Goal: Download file/media

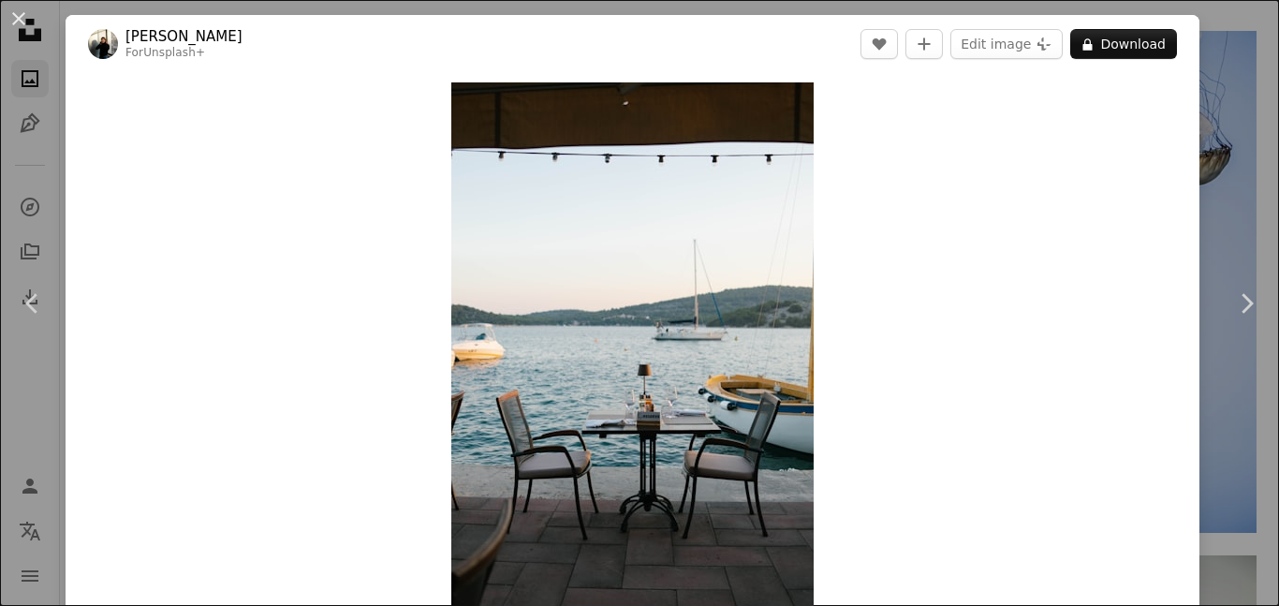
scroll to position [469, 0]
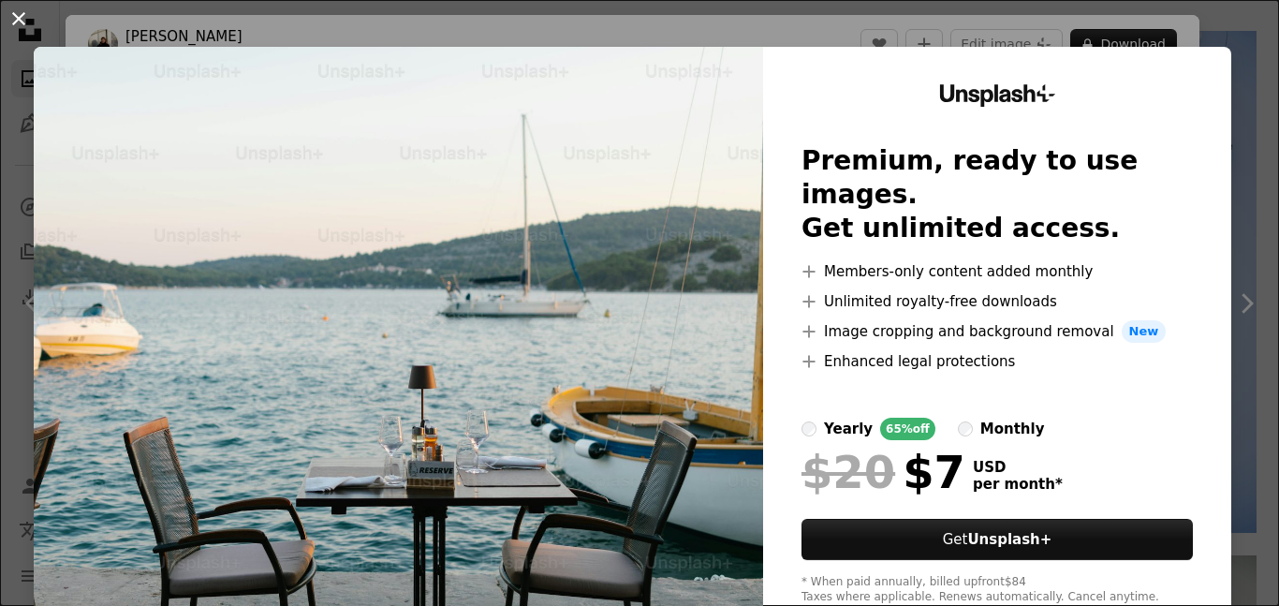
click at [30, 7] on button "An X shape" at bounding box center [18, 18] width 22 height 22
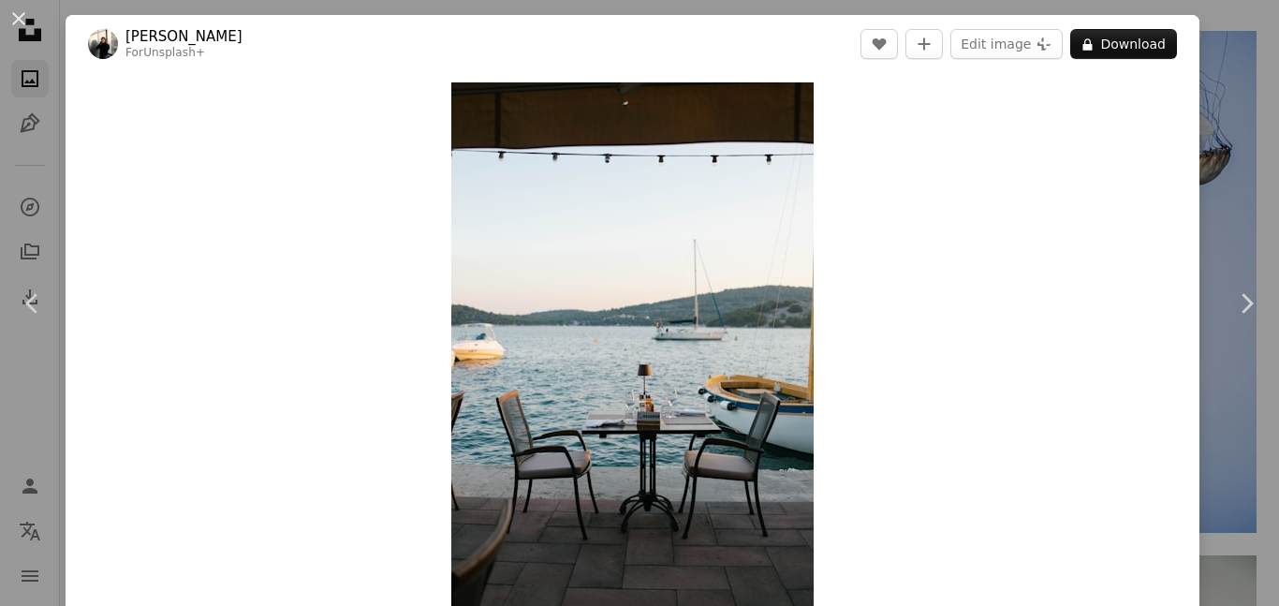
click at [222, 11] on div "An X shape Chevron left Chevron right [PERSON_NAME] For Unsplash+ A heart A plu…" at bounding box center [639, 303] width 1279 height 606
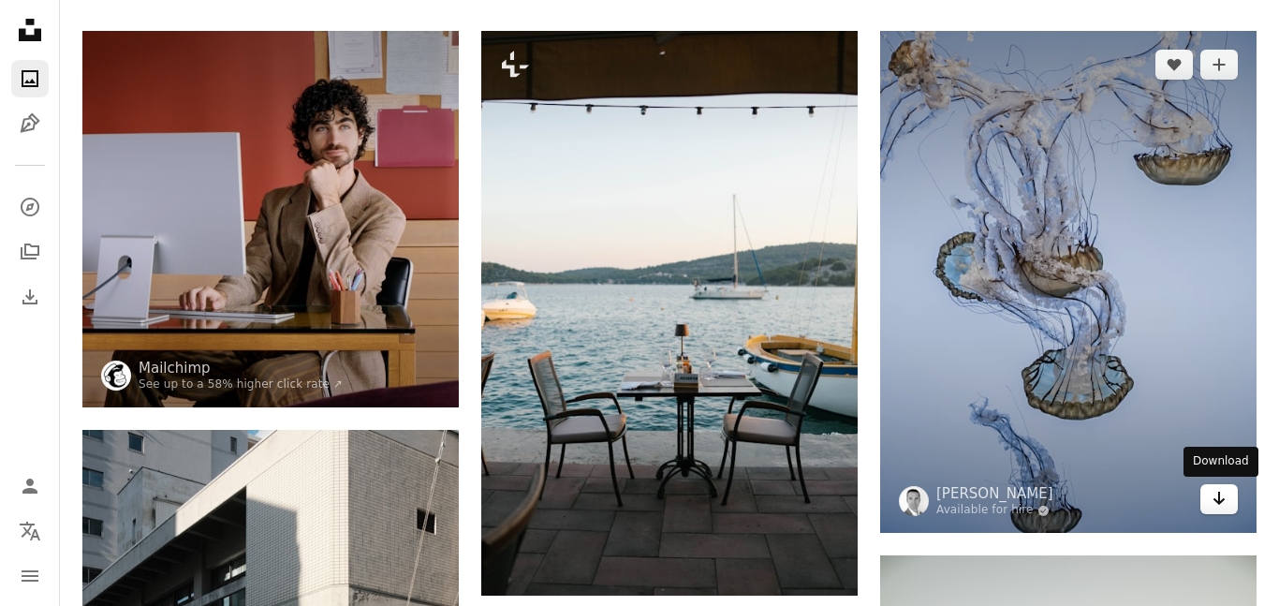
click at [1225, 489] on icon "Arrow pointing down" at bounding box center [1218, 498] width 15 height 22
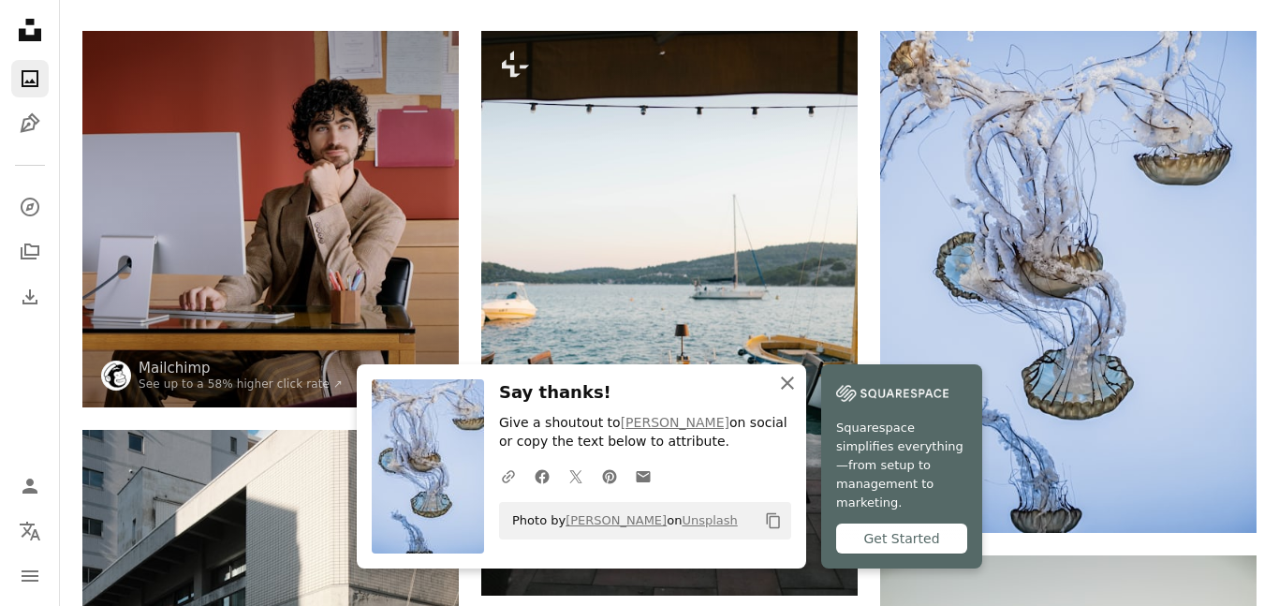
click at [777, 394] on icon "An X shape" at bounding box center [787, 383] width 22 height 22
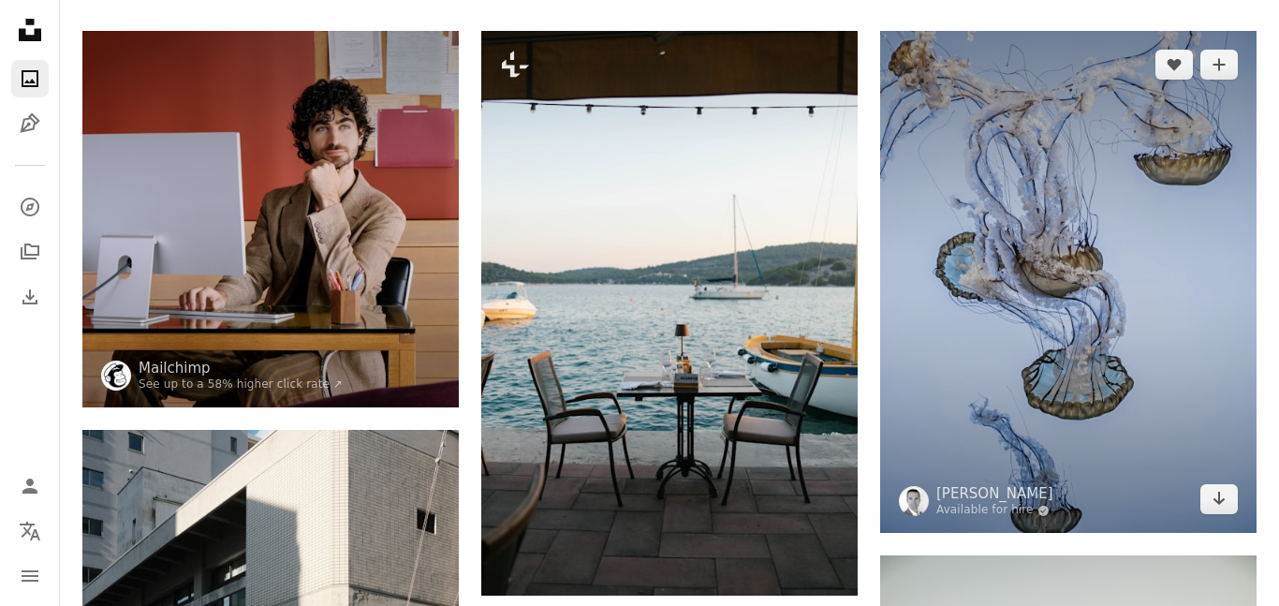
click at [1078, 452] on img at bounding box center [1068, 282] width 376 height 502
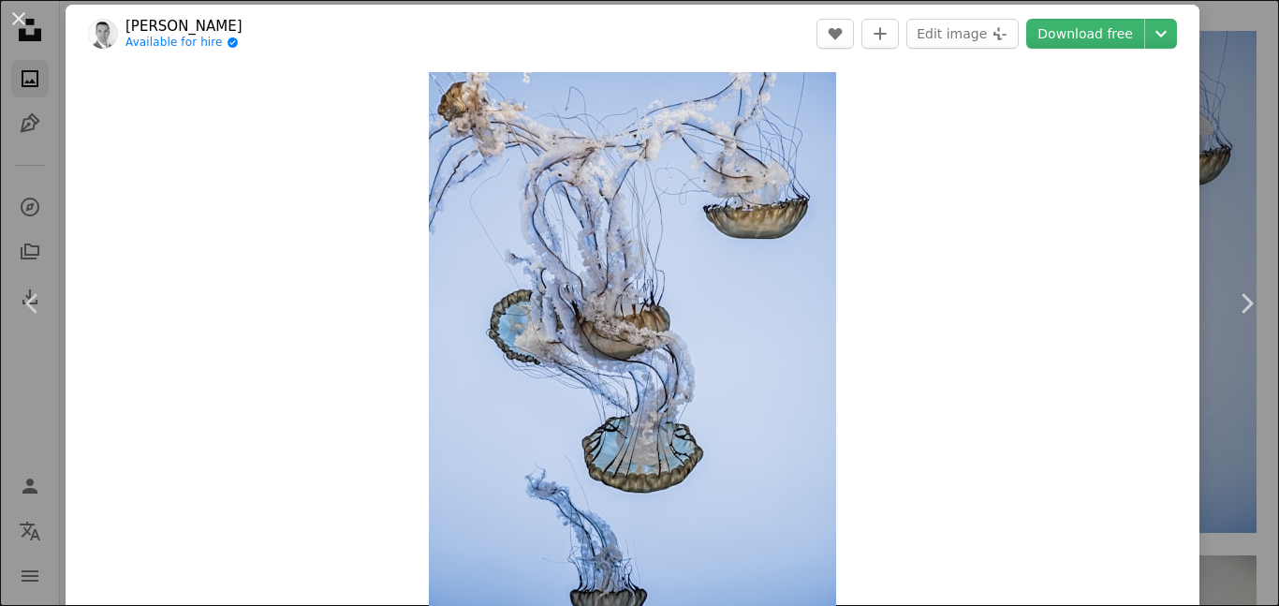
scroll to position [12, 0]
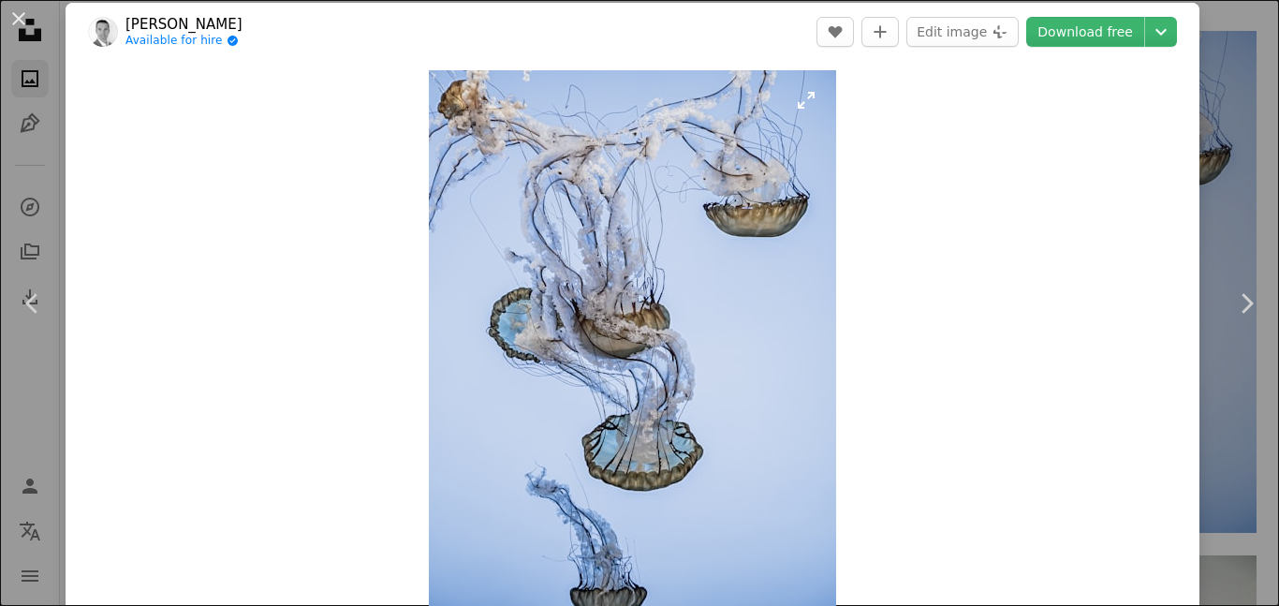
click at [726, 214] on img "Zoom in on this image" at bounding box center [632, 341] width 407 height 543
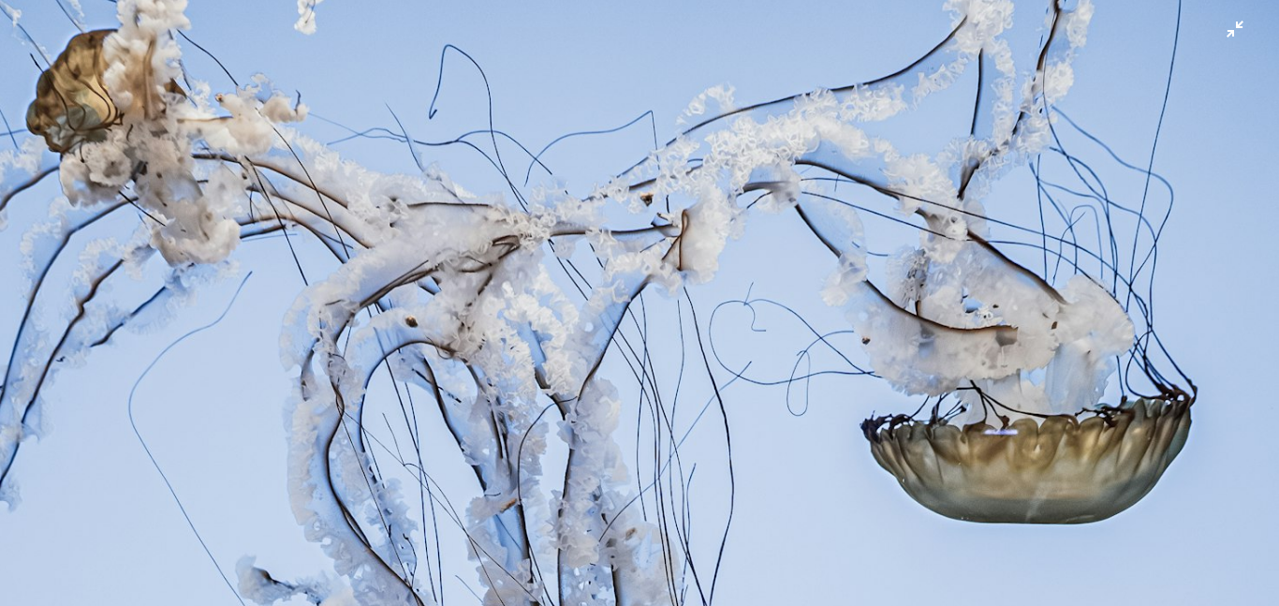
scroll to position [551, 0]
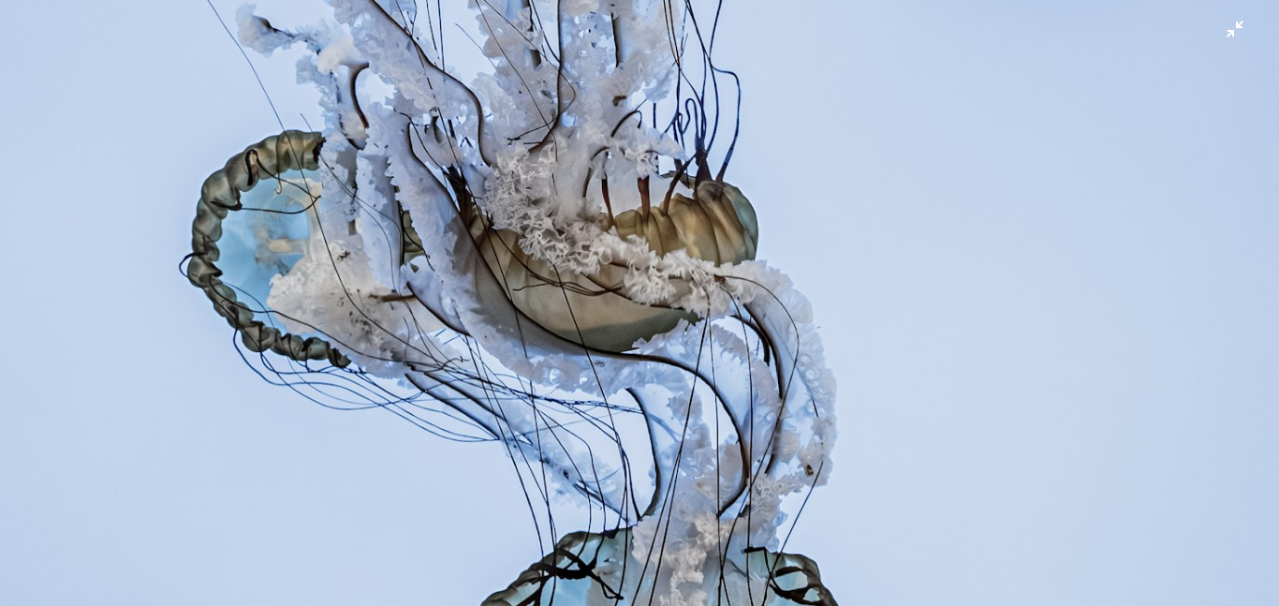
click at [1237, 17] on img "Zoom out on this image" at bounding box center [639, 302] width 1281 height 1708
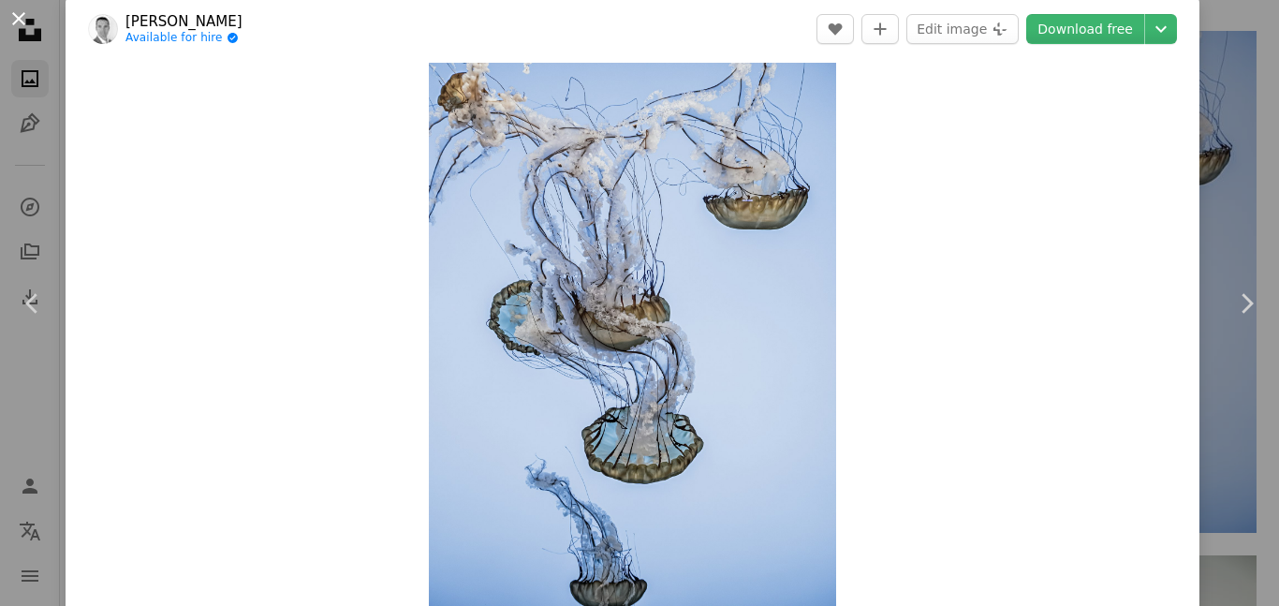
click at [24, 30] on button "An X shape" at bounding box center [18, 18] width 22 height 22
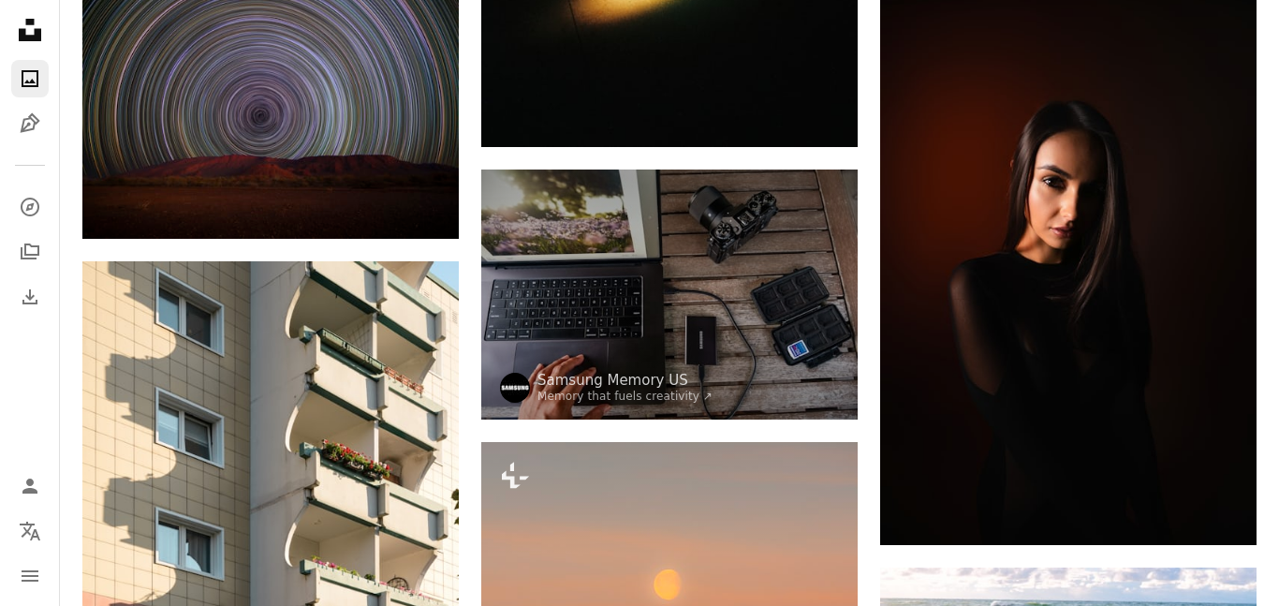
scroll to position [4918, 0]
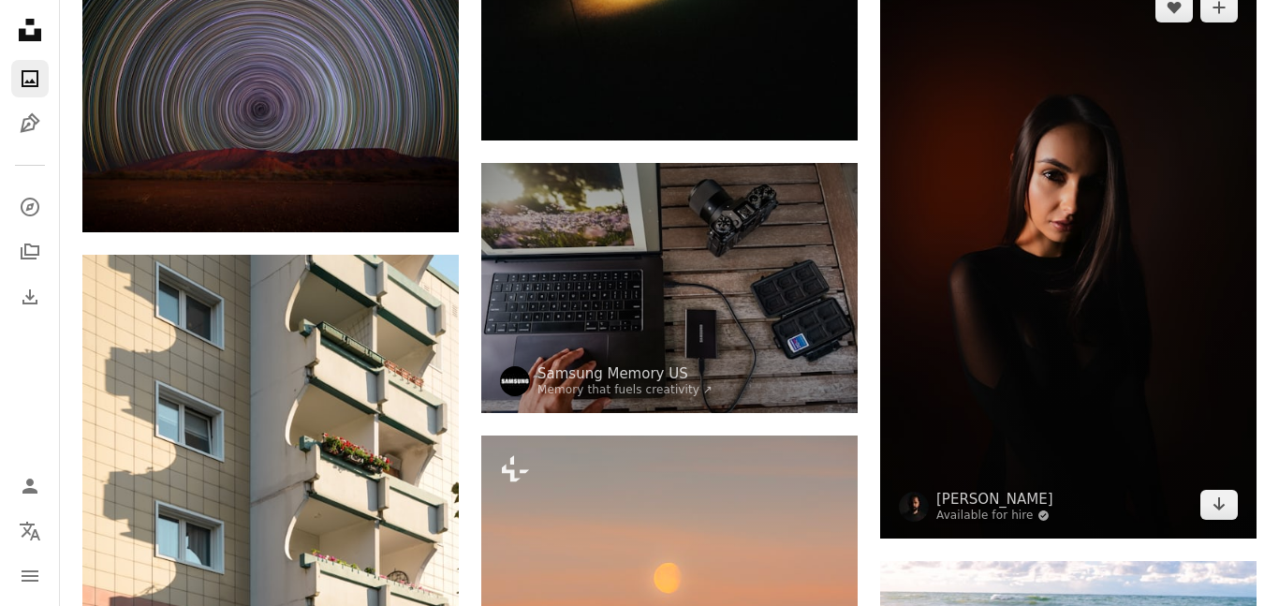
click at [965, 182] on img at bounding box center [1068, 256] width 376 height 565
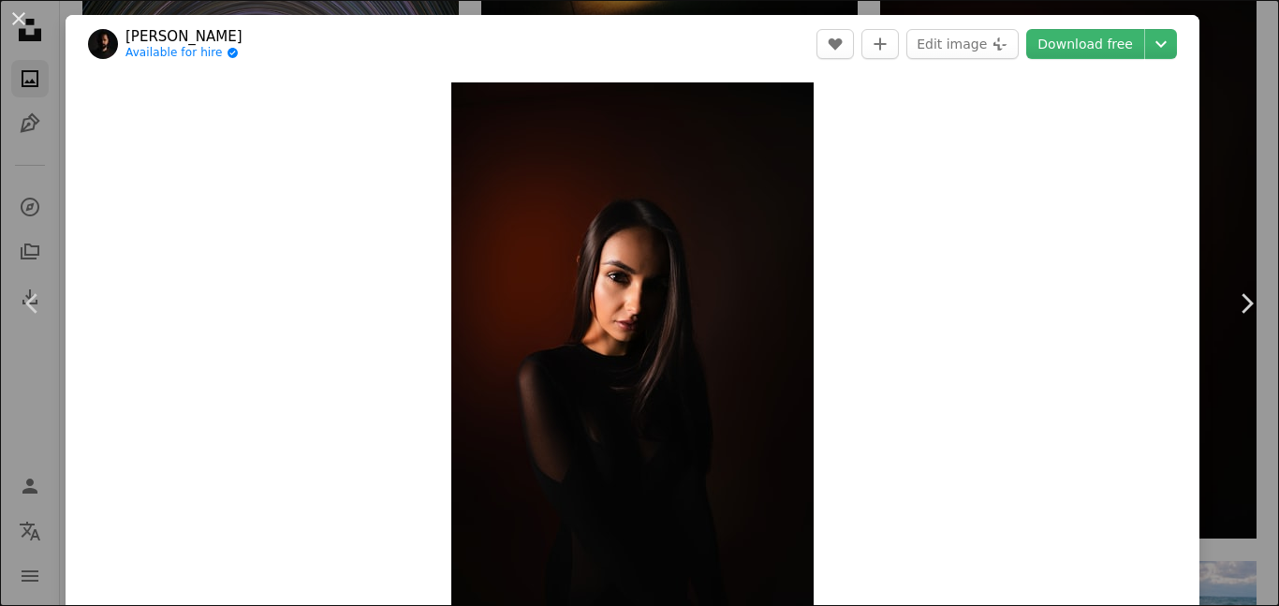
scroll to position [183, 0]
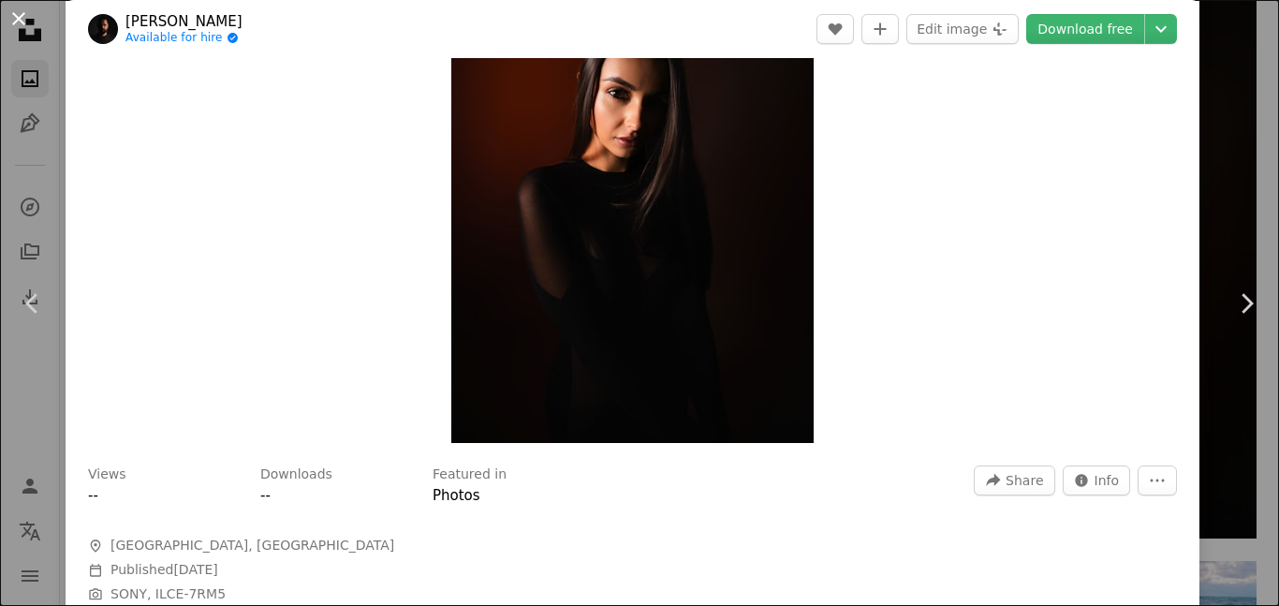
click at [13, 13] on button "An X shape" at bounding box center [18, 18] width 22 height 22
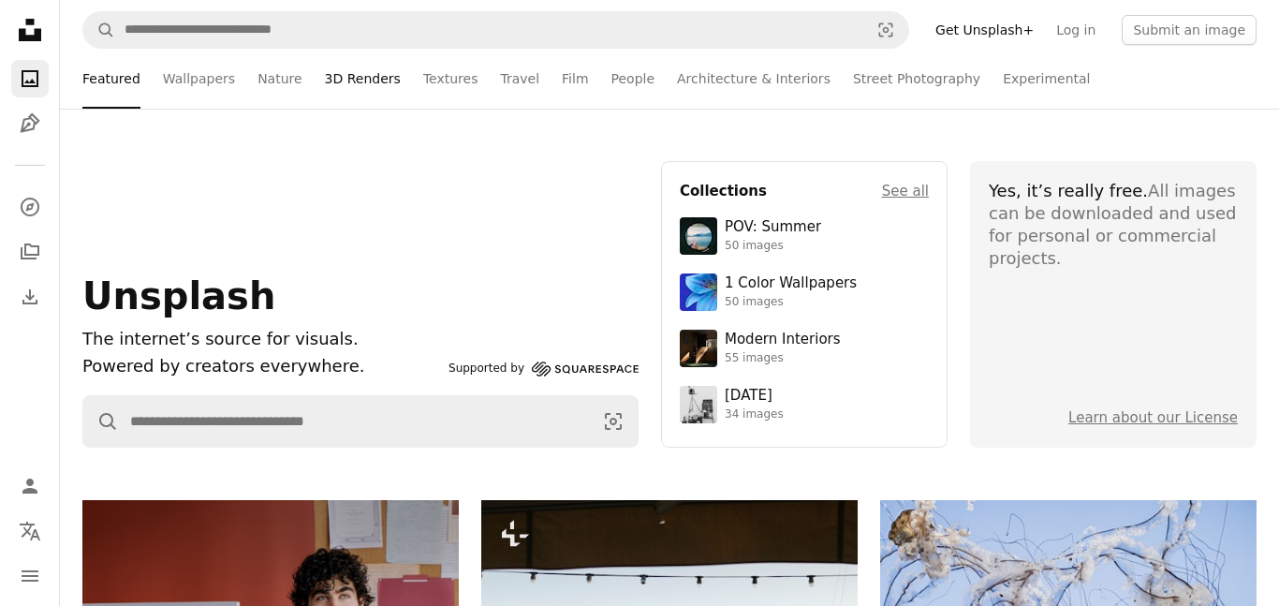
click at [345, 54] on link "3D Renders" at bounding box center [363, 79] width 76 height 60
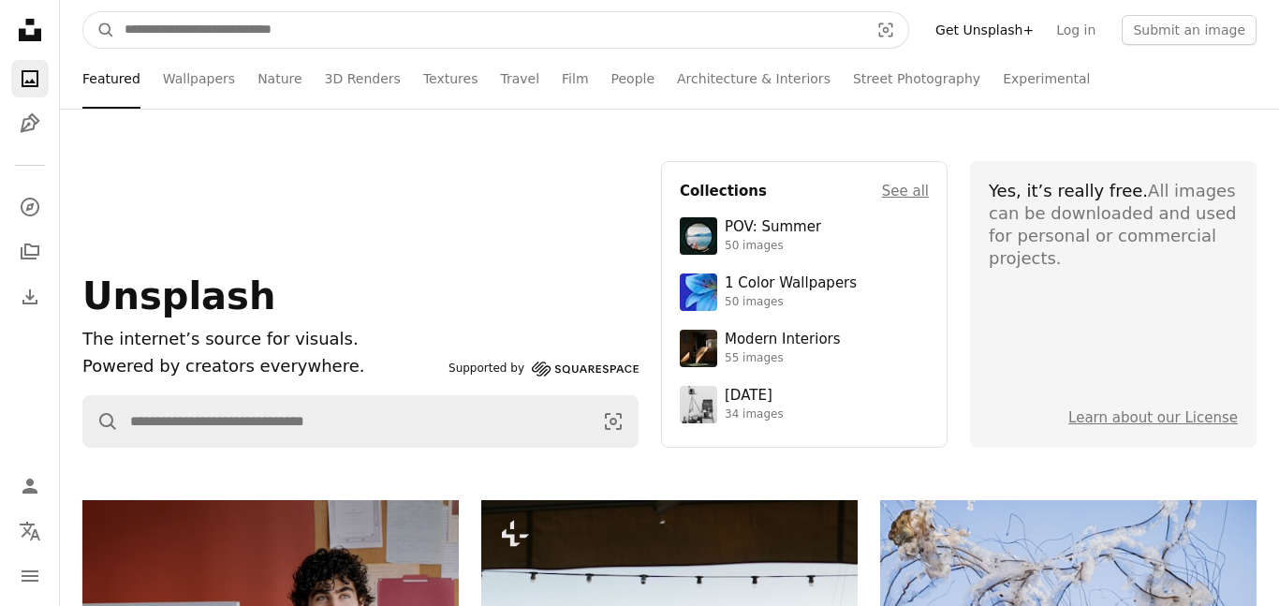
click at [339, 45] on input "Find visuals sitewide" at bounding box center [489, 30] width 748 height 36
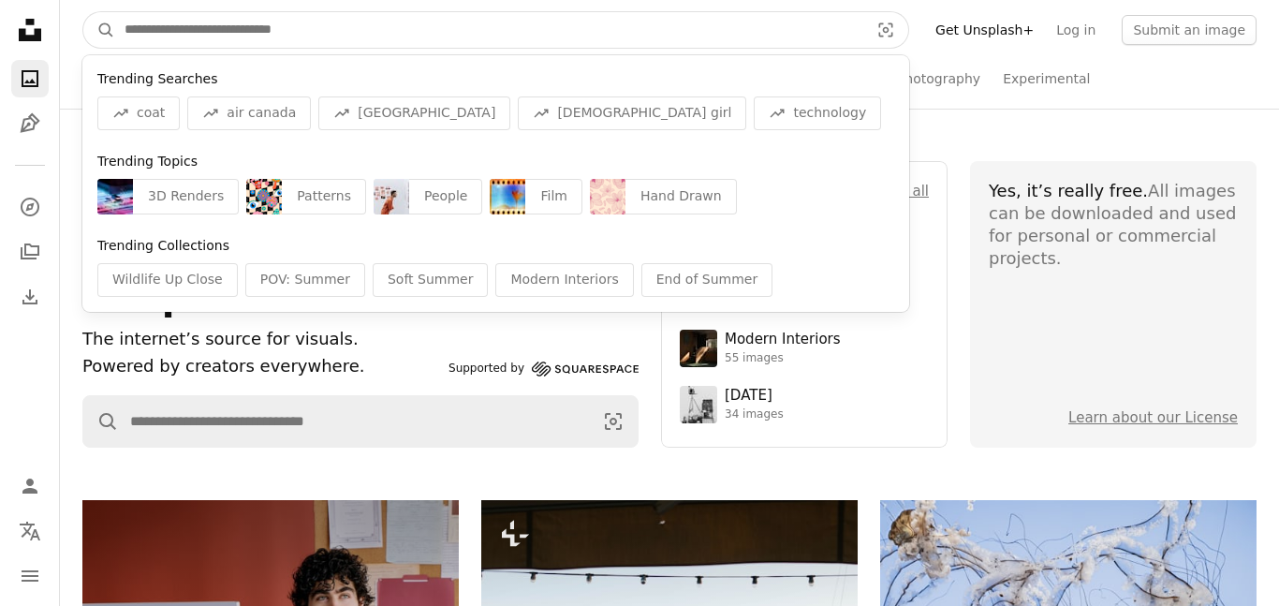
click at [337, 40] on input "Find visuals sitewide" at bounding box center [489, 30] width 748 height 36
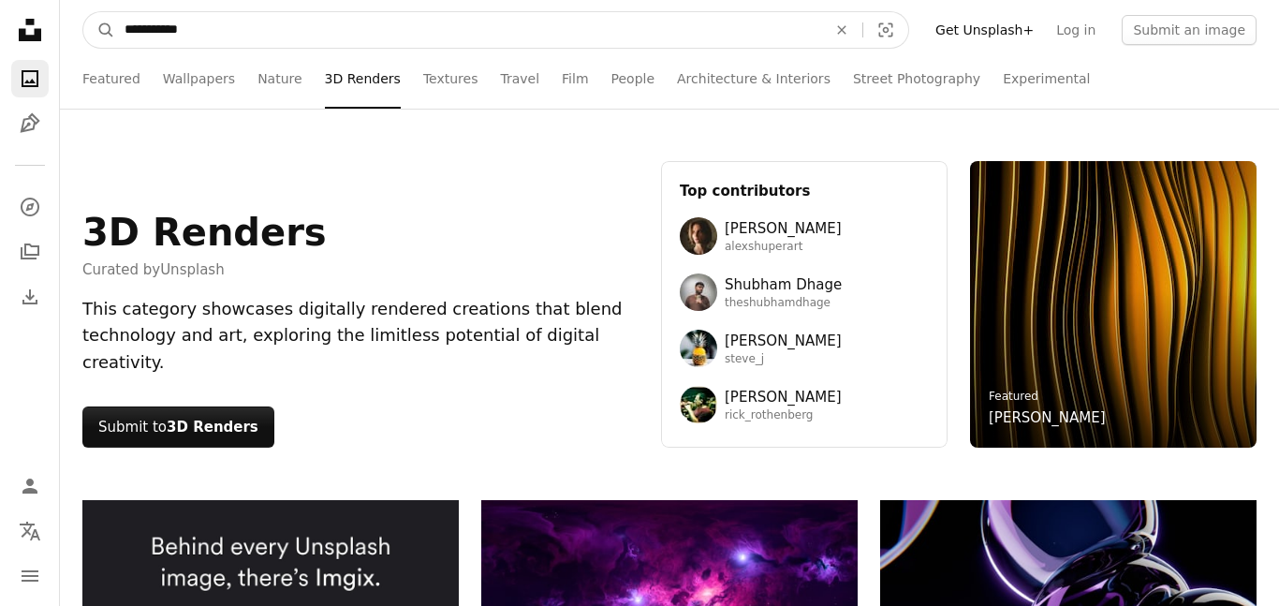
type input "**********"
click at [83, 12] on button "A magnifying glass" at bounding box center [99, 30] width 32 height 36
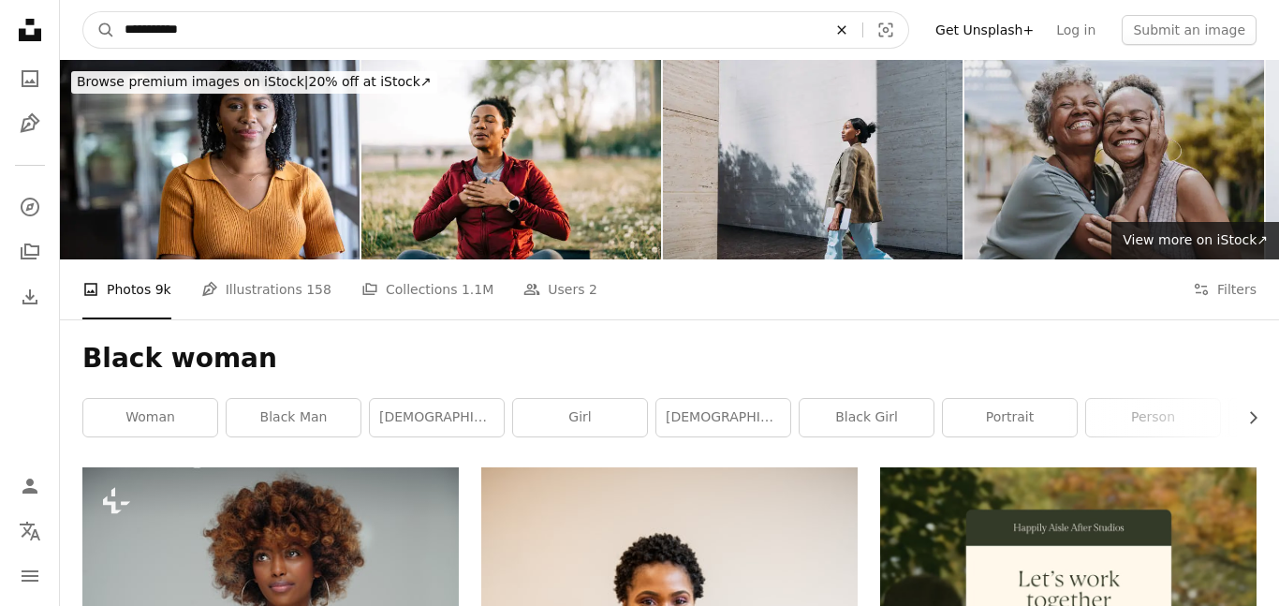
click at [862, 26] on icon "An X shape" at bounding box center [841, 29] width 41 height 15
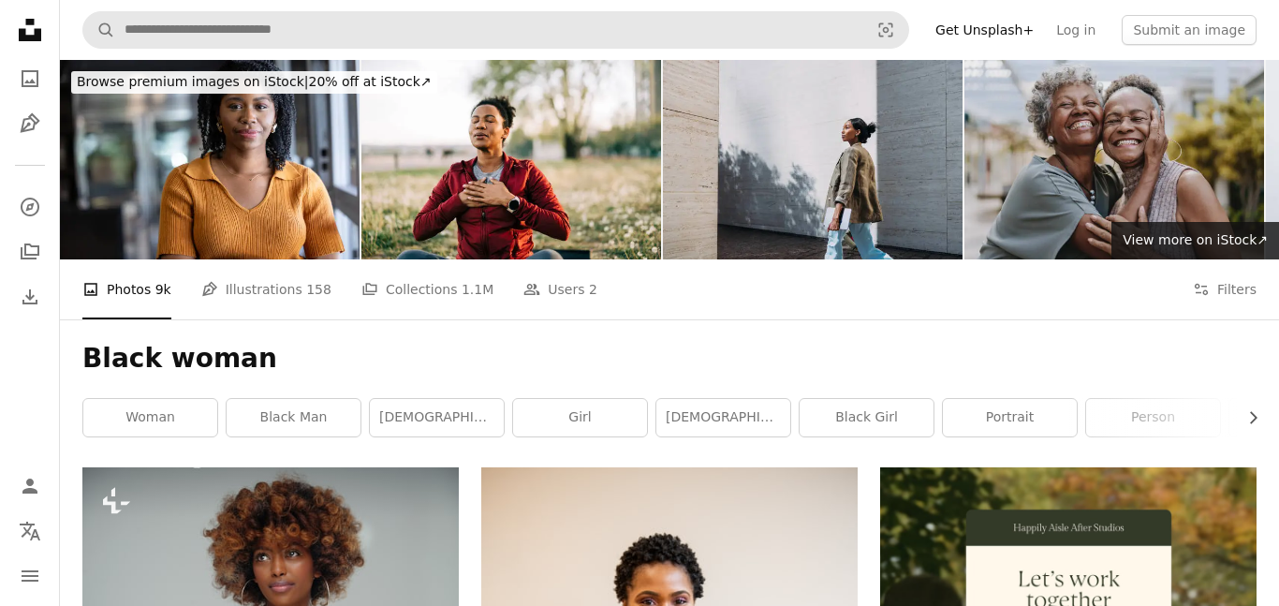
click at [1072, 362] on h1 "Black woman" at bounding box center [669, 359] width 1174 height 34
click at [36, 73] on icon "Photos" at bounding box center [30, 78] width 17 height 17
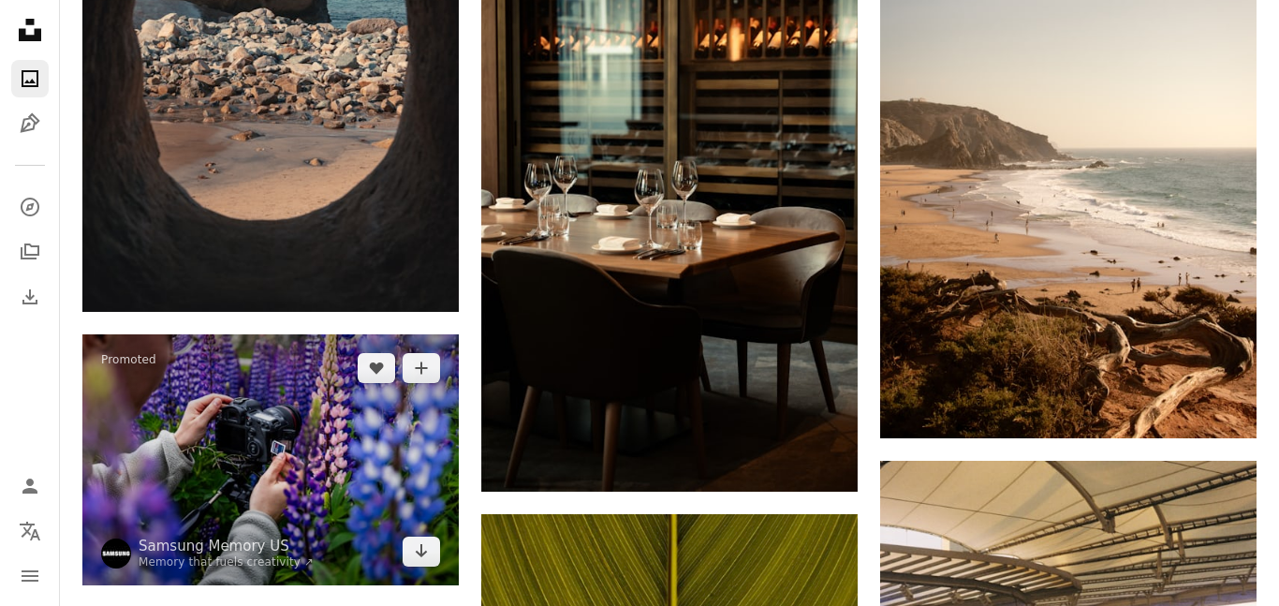
click at [169, 379] on img at bounding box center [270, 459] width 376 height 251
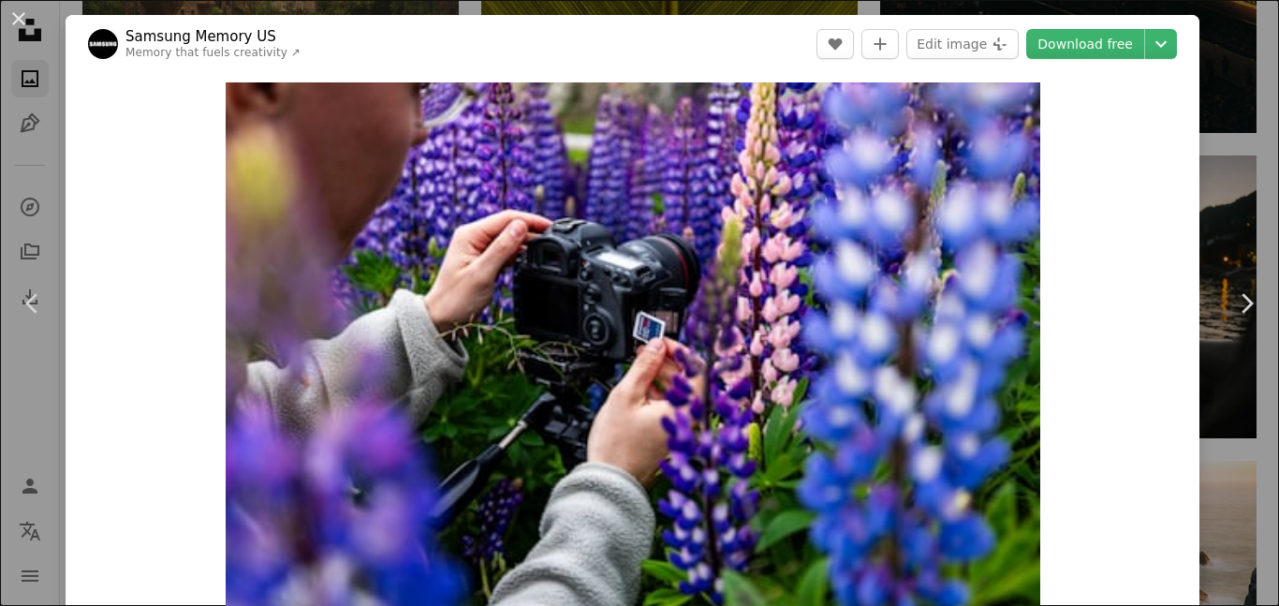
scroll to position [426, 0]
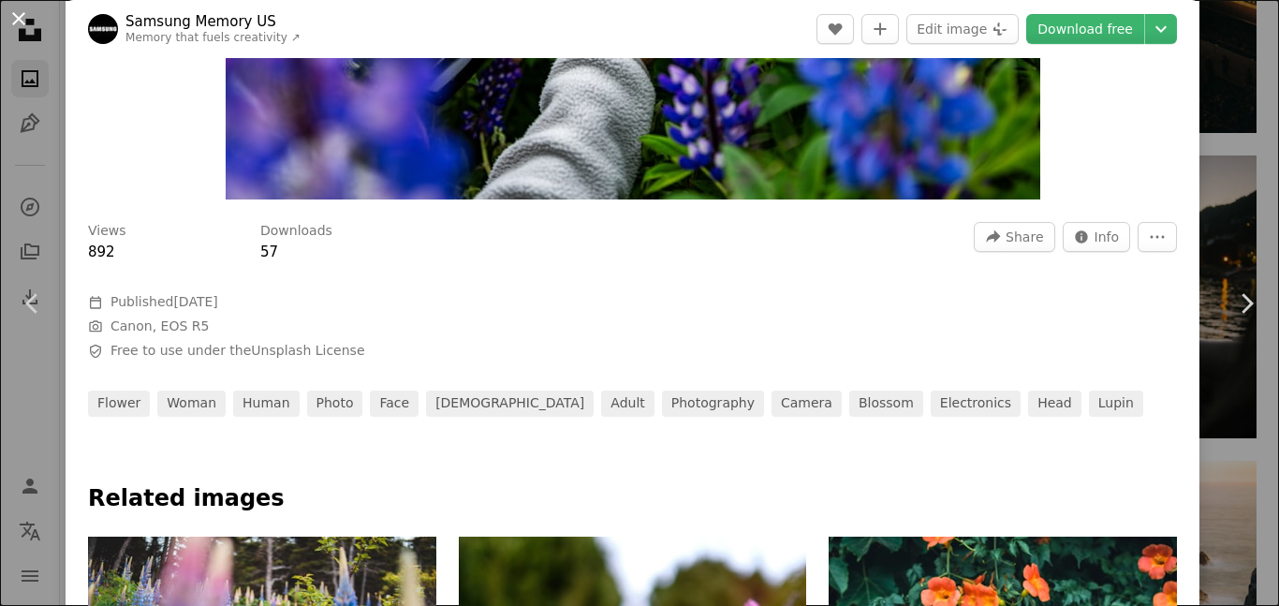
click at [23, 23] on button "An X shape" at bounding box center [18, 18] width 22 height 22
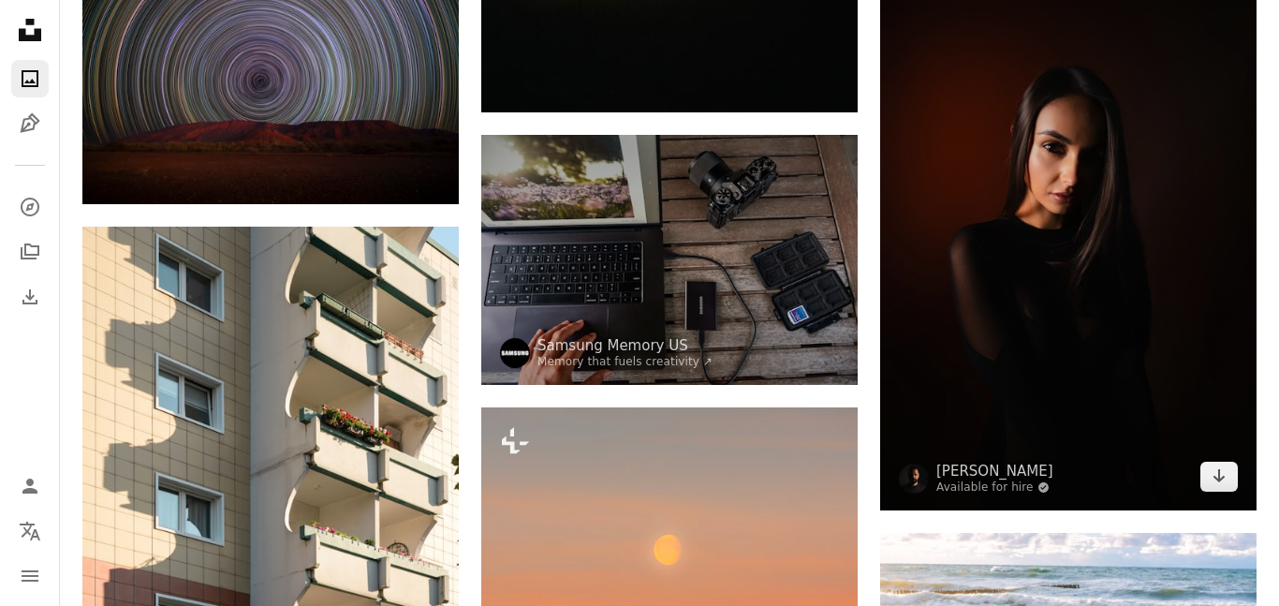
scroll to position [4902, 0]
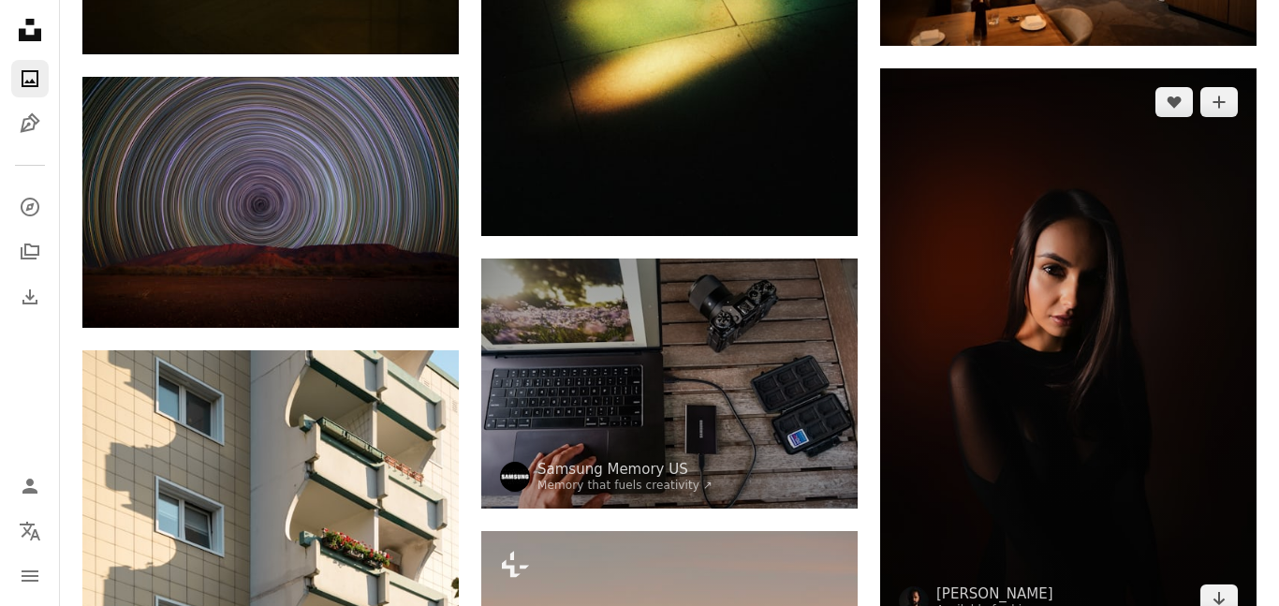
scroll to position [4818, 0]
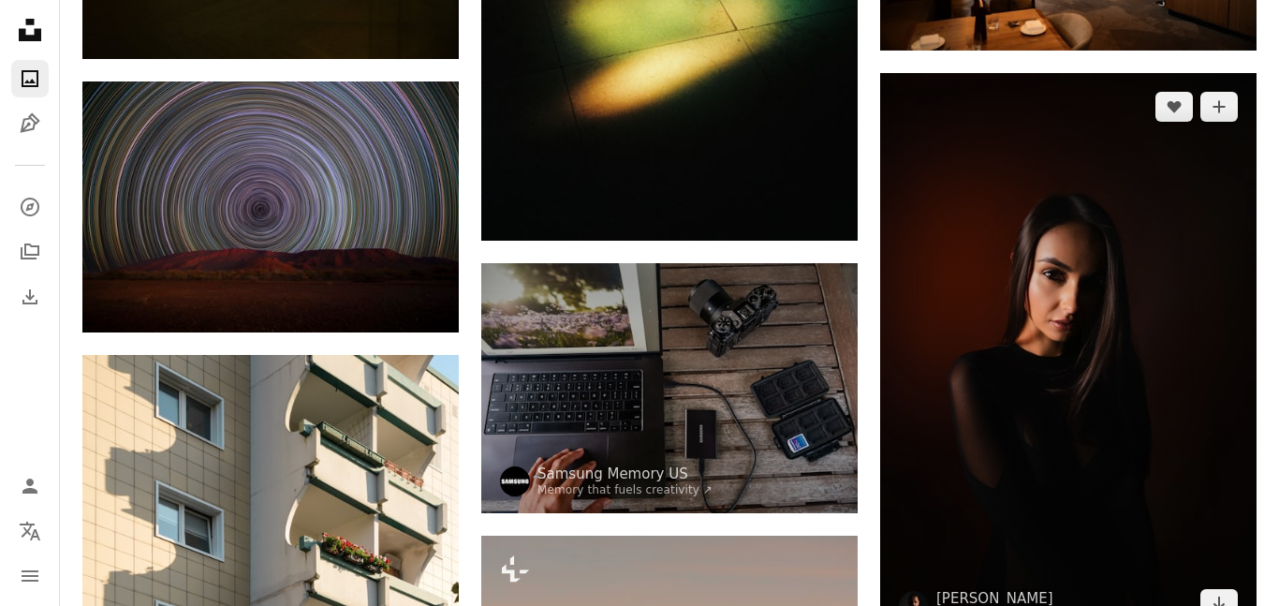
click at [1137, 292] on img at bounding box center [1068, 355] width 376 height 565
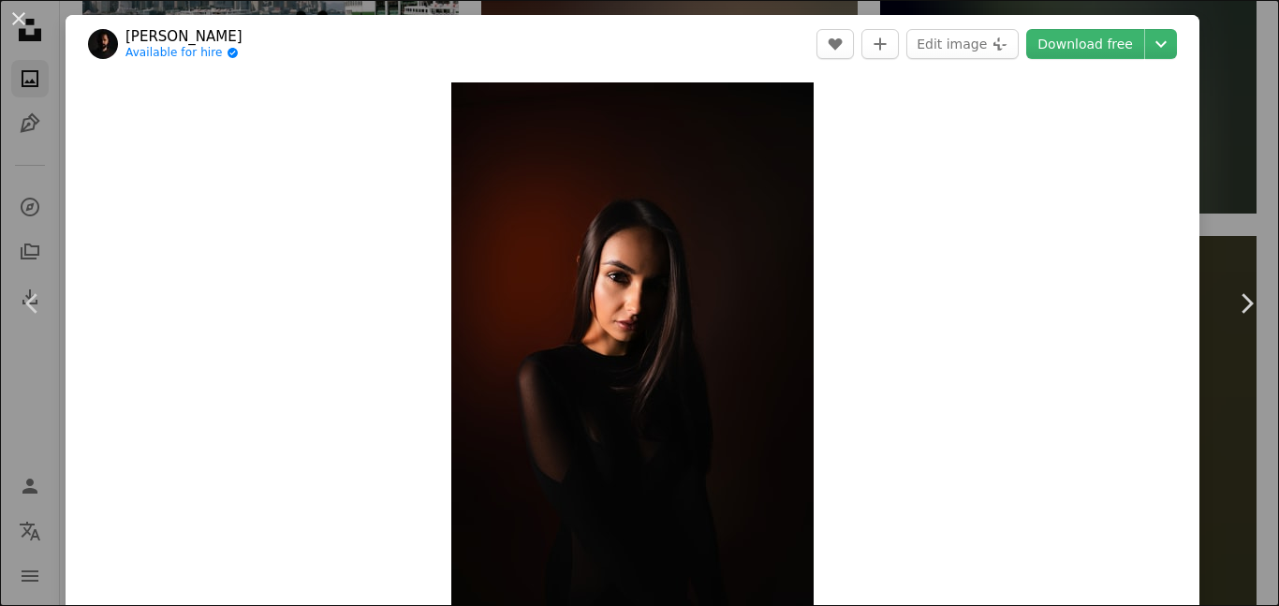
scroll to position [403, 0]
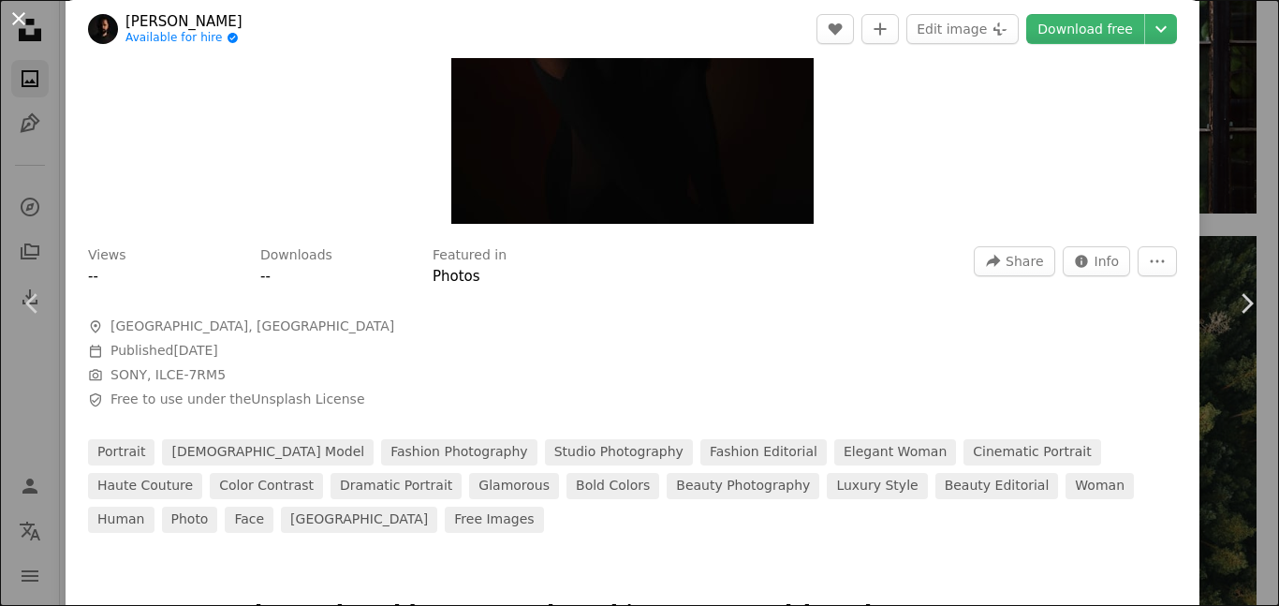
click at [17, 20] on button "An X shape" at bounding box center [18, 18] width 22 height 22
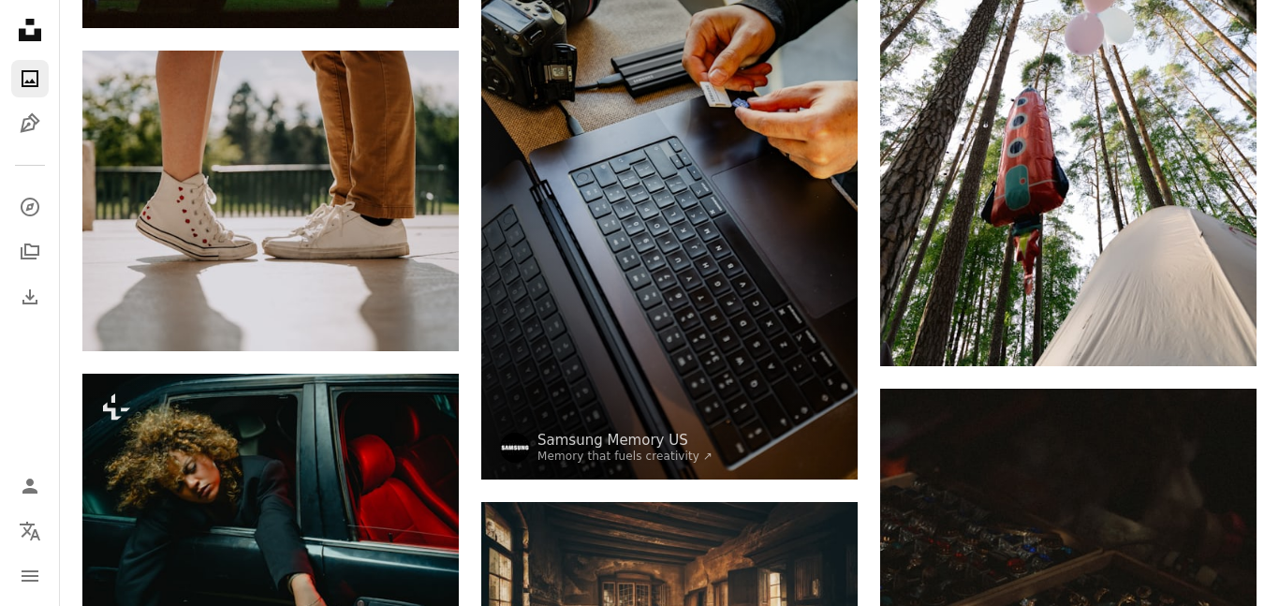
scroll to position [36352, 0]
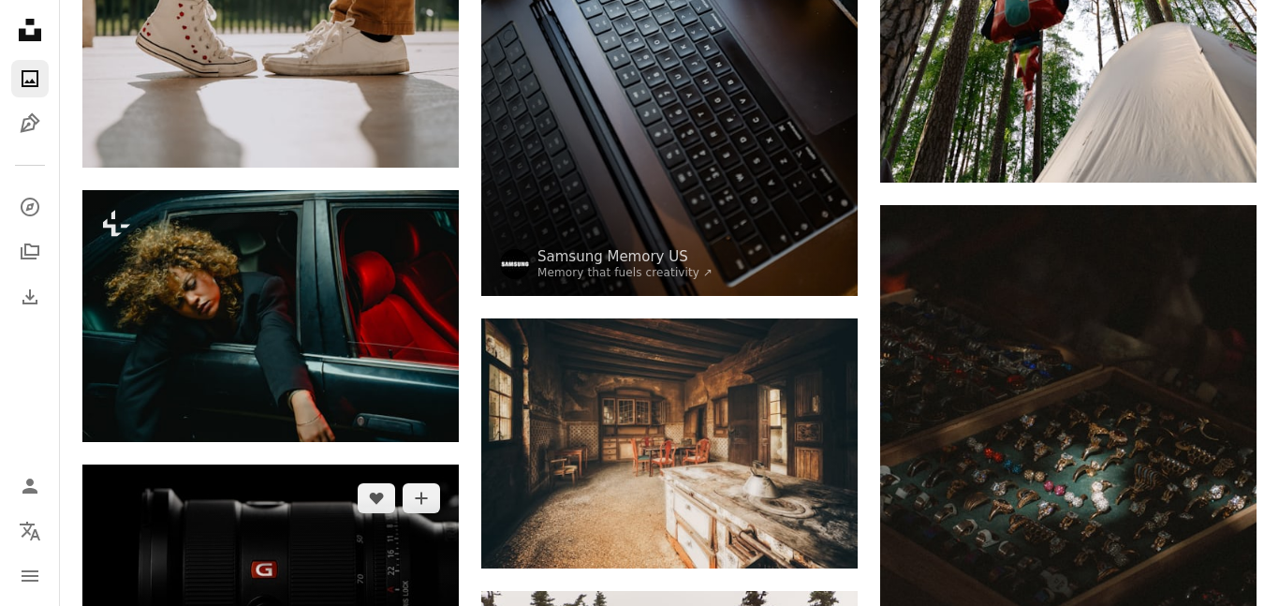
click at [180, 464] on img at bounding box center [270, 589] width 376 height 251
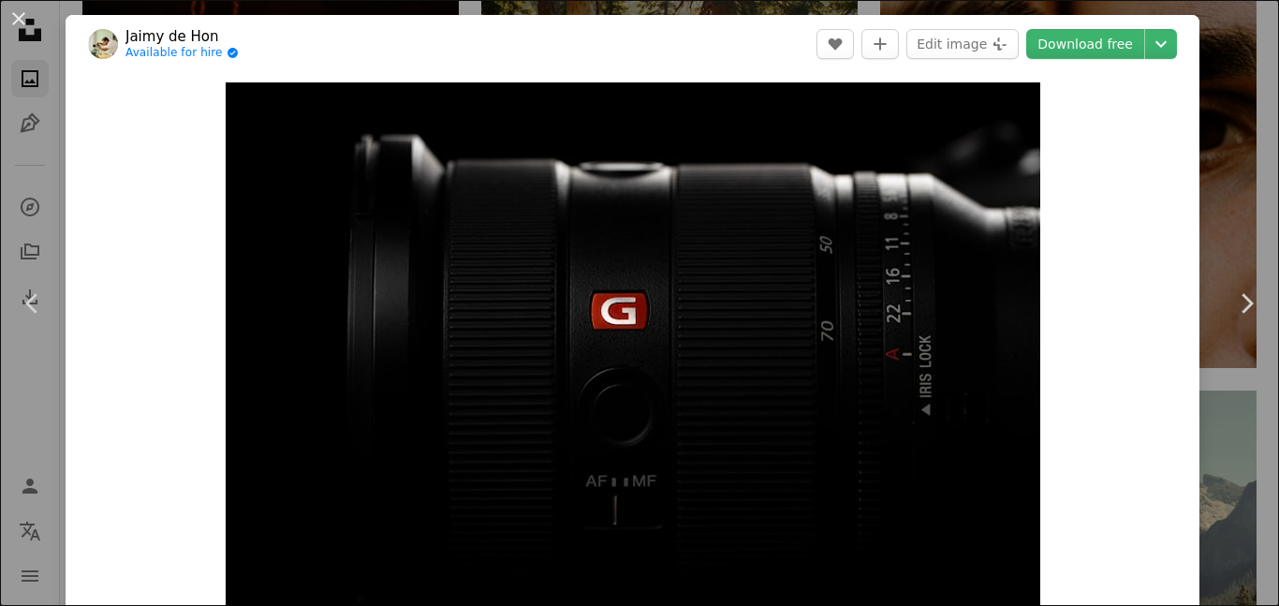
scroll to position [38, 0]
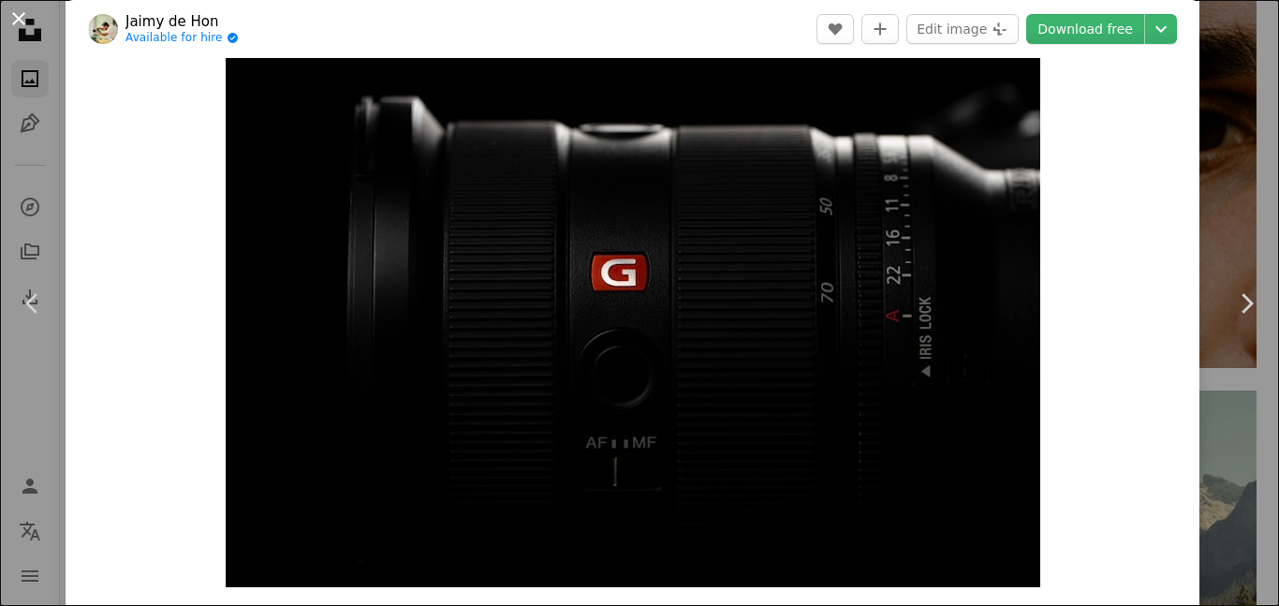
click at [27, 30] on button "An X shape" at bounding box center [18, 18] width 22 height 22
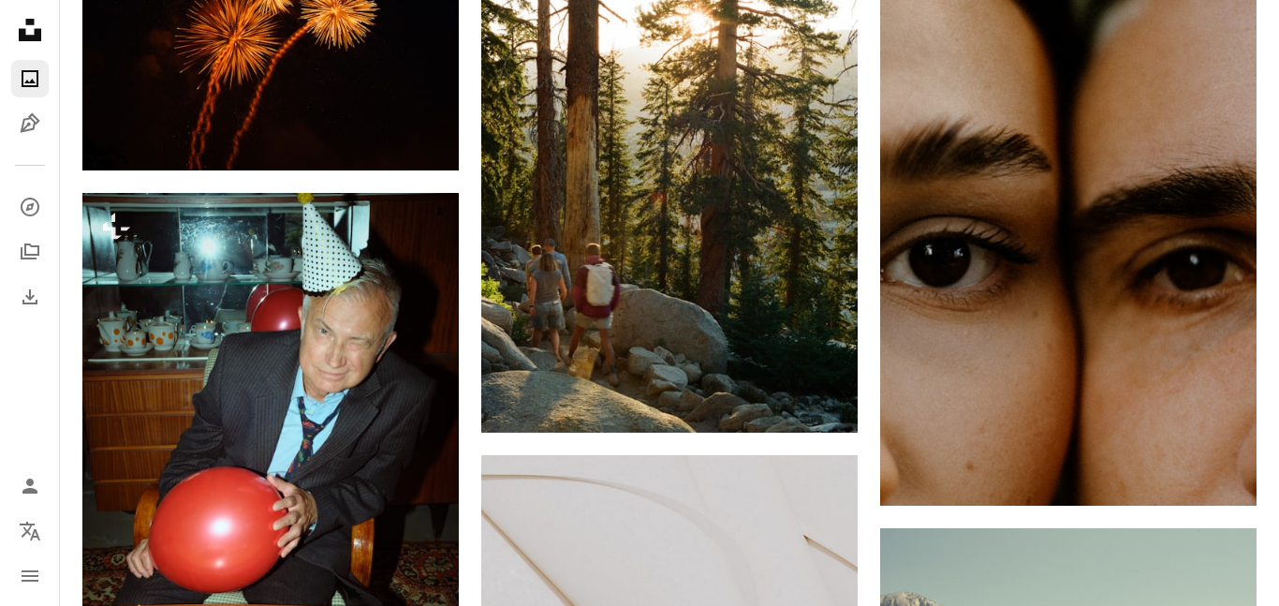
scroll to position [39382, 0]
